Goal: Task Accomplishment & Management: Use online tool/utility

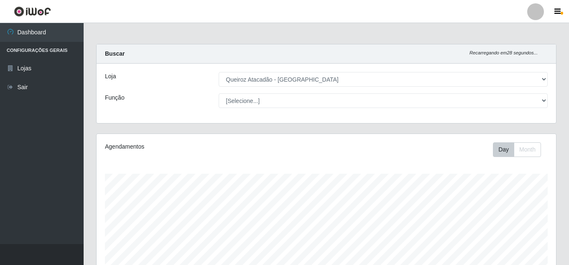
select select "225"
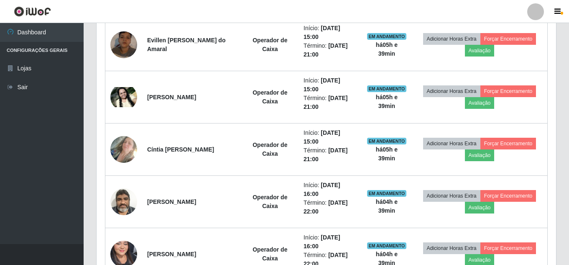
scroll to position [445, 0]
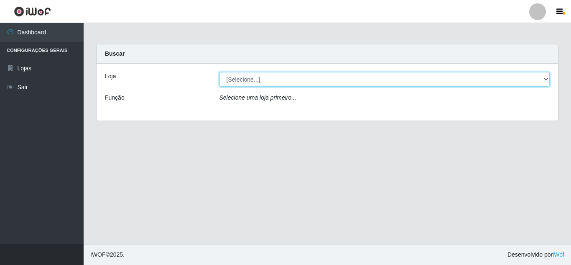
click at [269, 83] on select "[Selecione...] Queiroz Atacadão - Mossoró" at bounding box center [384, 79] width 331 height 15
select select "225"
click at [219, 72] on select "[Selecione...] Queiroz Atacadão - Mossoró" at bounding box center [384, 79] width 331 height 15
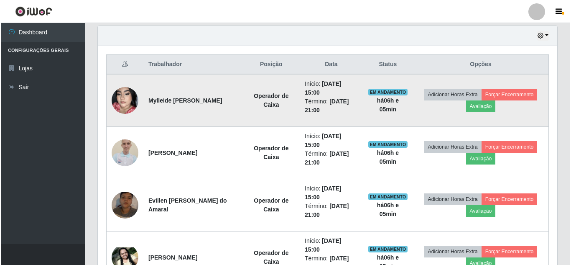
scroll to position [293, 0]
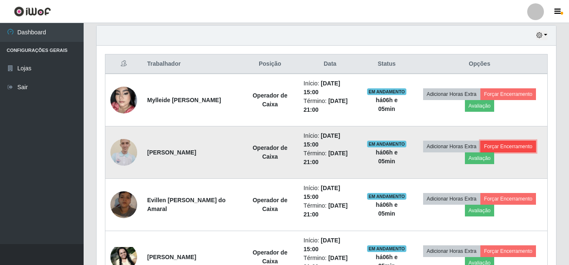
click at [514, 147] on button "Forçar Encerramento" at bounding box center [508, 146] width 56 height 12
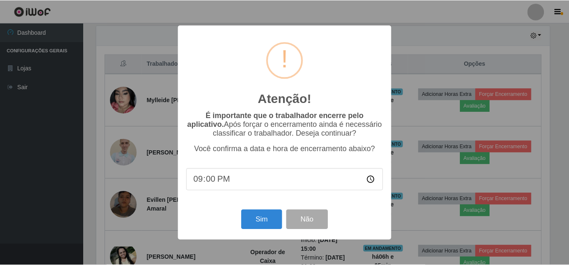
scroll to position [173, 455]
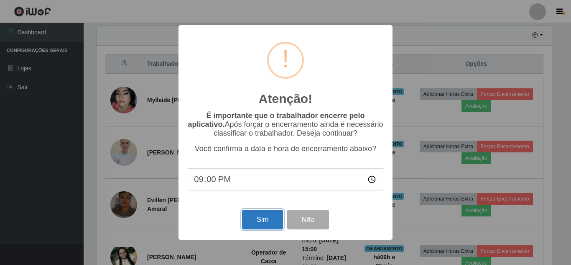
click at [265, 222] on button "Sim" at bounding box center [262, 219] width 41 height 20
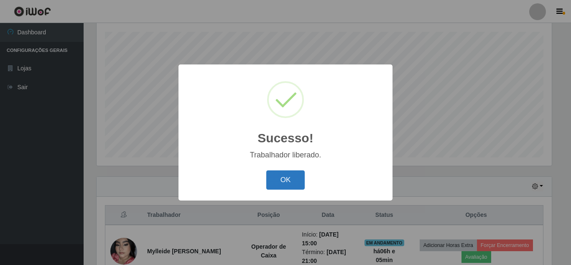
click at [287, 176] on button "OK" at bounding box center [285, 180] width 39 height 20
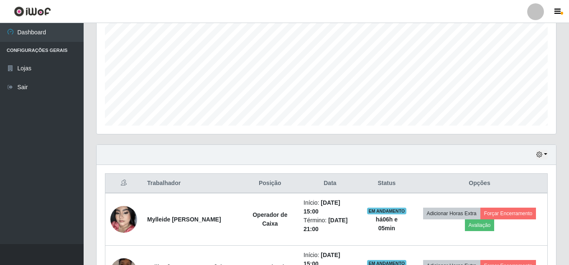
scroll to position [267, 0]
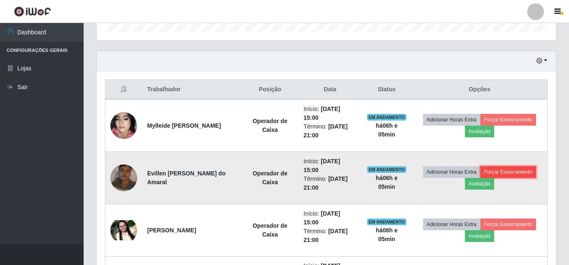
click at [514, 174] on button "Forçar Encerramento" at bounding box center [508, 172] width 56 height 12
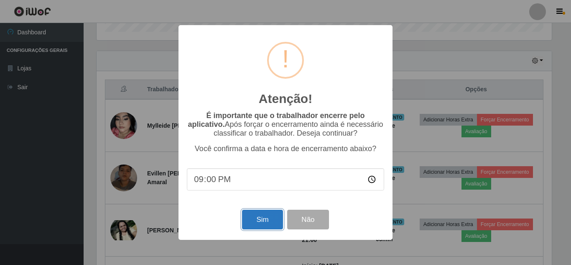
click at [260, 224] on button "Sim" at bounding box center [262, 219] width 41 height 20
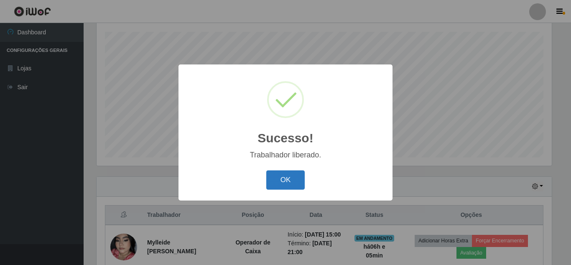
click at [291, 183] on button "OK" at bounding box center [285, 180] width 39 height 20
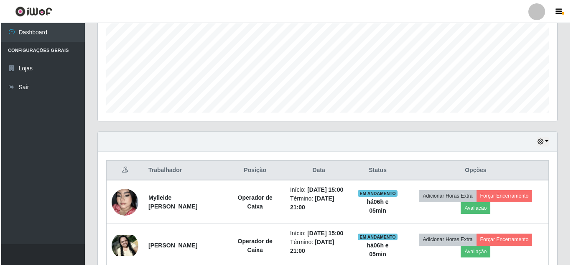
scroll to position [267, 0]
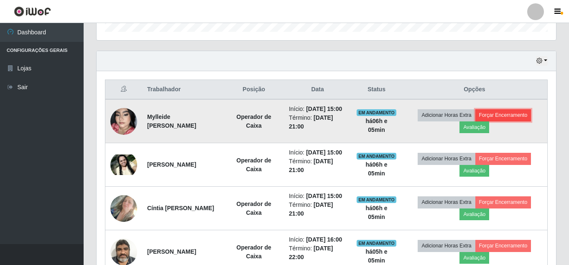
click at [515, 118] on button "Forçar Encerramento" at bounding box center [503, 115] width 56 height 12
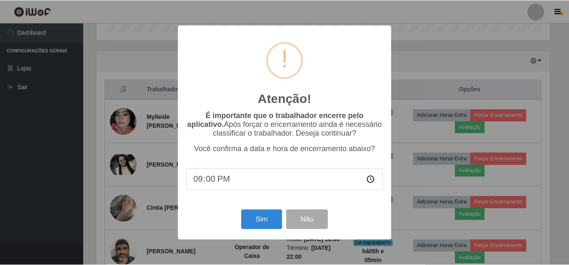
scroll to position [173, 455]
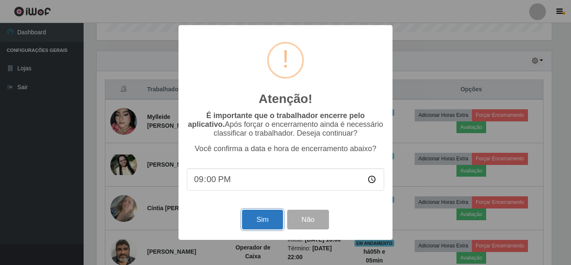
click at [262, 217] on button "Sim" at bounding box center [262, 219] width 41 height 20
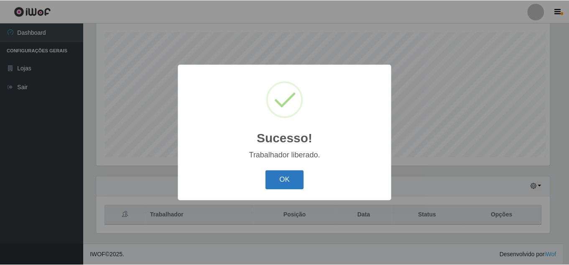
scroll to position [0, 0]
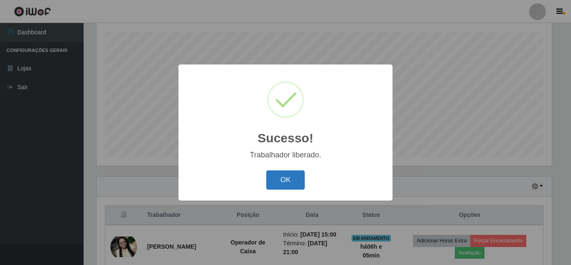
click at [274, 178] on button "OK" at bounding box center [285, 180] width 39 height 20
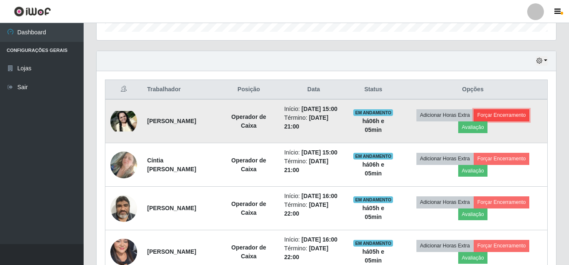
click at [510, 117] on button "Forçar Encerramento" at bounding box center [501, 115] width 56 height 12
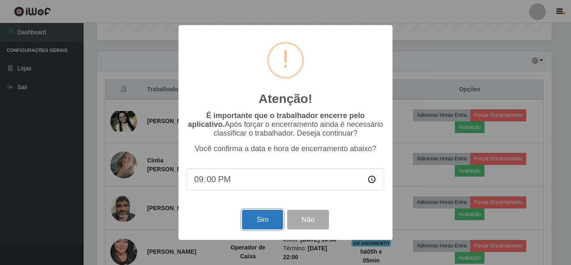
click at [260, 218] on button "Sim" at bounding box center [262, 219] width 41 height 20
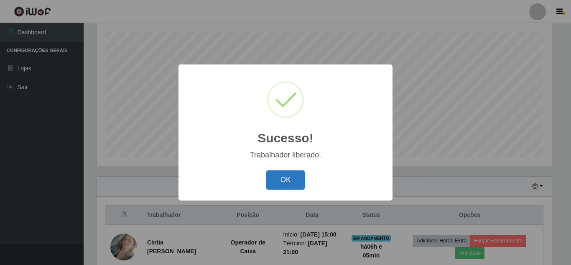
click at [282, 181] on button "OK" at bounding box center [285, 180] width 39 height 20
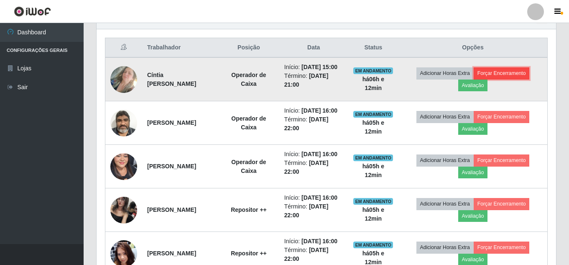
click at [511, 78] on button "Forçar Encerramento" at bounding box center [501, 73] width 56 height 12
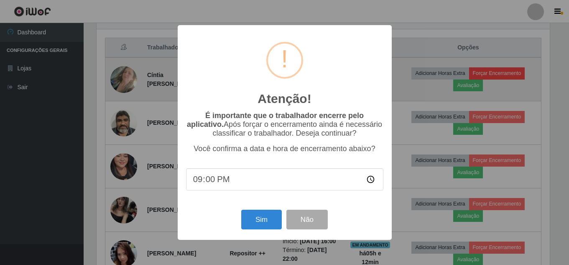
scroll to position [173, 455]
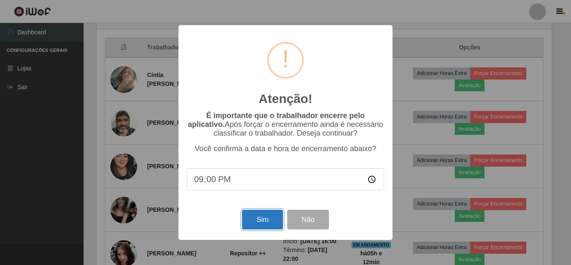
click at [268, 221] on button "Sim" at bounding box center [262, 219] width 41 height 20
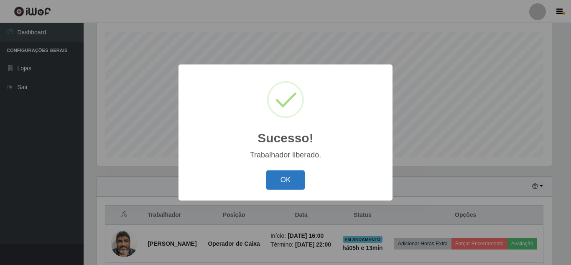
click at [276, 181] on button "OK" at bounding box center [285, 180] width 39 height 20
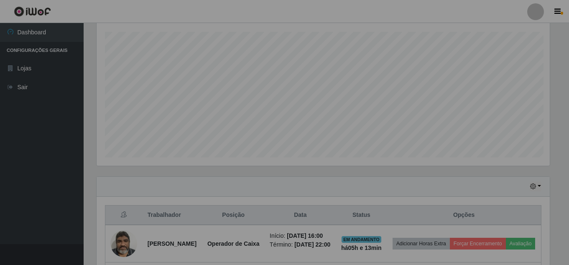
scroll to position [173, 459]
